Goal: Task Accomplishment & Management: Check status

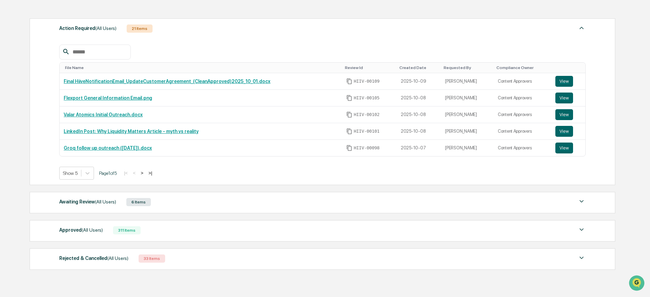
scroll to position [122, 0]
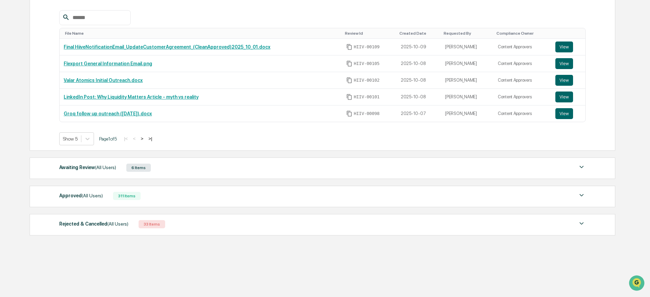
click at [116, 169] on span "(All Users)" at bounding box center [105, 167] width 21 height 5
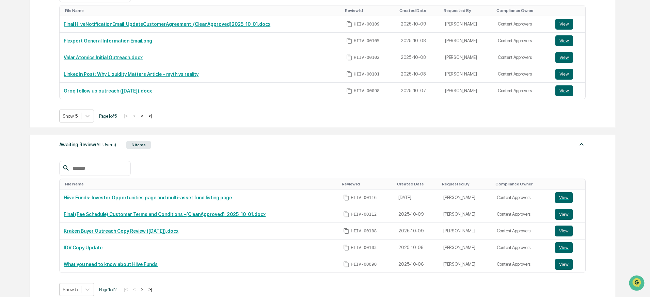
scroll to position [144, 0]
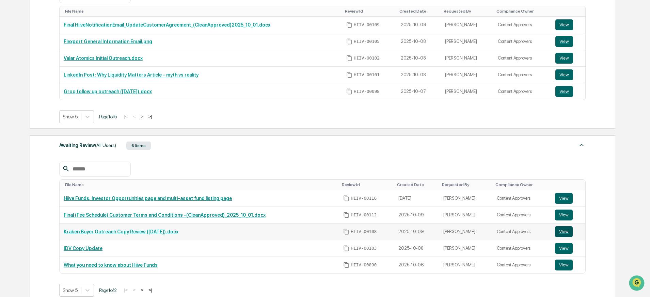
click at [570, 232] on button "View" at bounding box center [564, 232] width 18 height 11
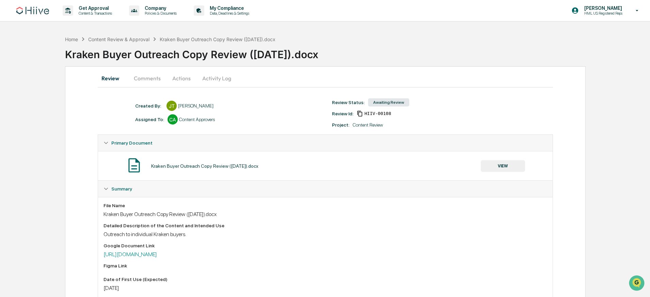
click at [151, 80] on button "Comments" at bounding box center [147, 78] width 38 height 16
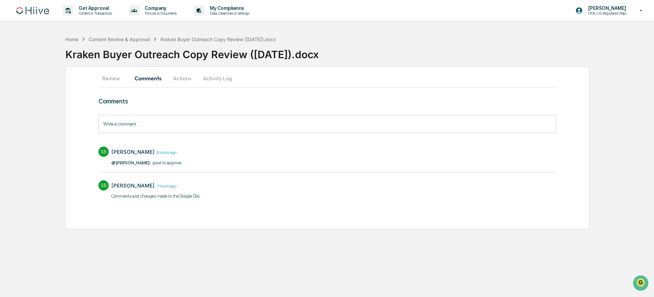
click at [49, 97] on div "Home Content Review & Approval Kraken Buyer Outreach Copy Review (8.10.25).docx…" at bounding box center [327, 130] width 654 height 197
